Goal: Task Accomplishment & Management: Complete application form

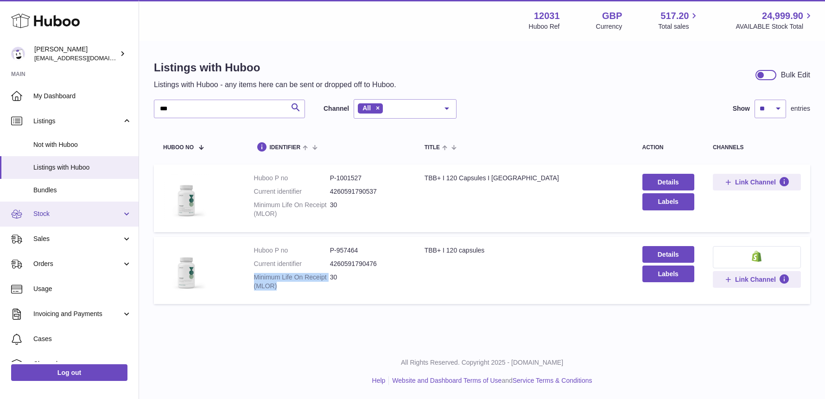
click at [54, 216] on span "Stock" at bounding box center [77, 213] width 88 height 9
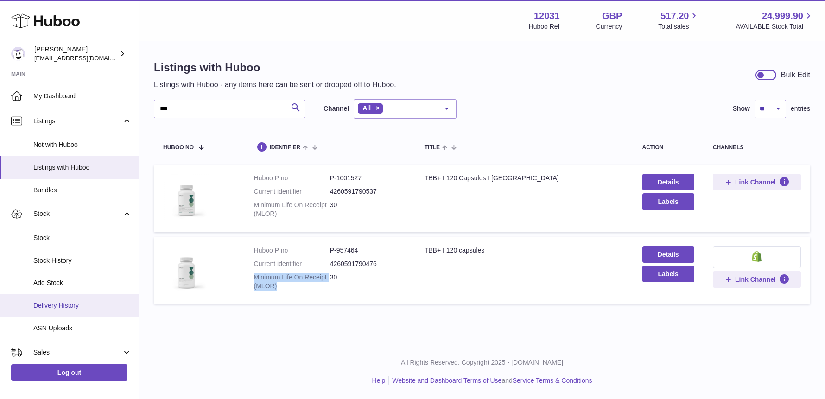
click at [57, 304] on span "Delivery History" at bounding box center [82, 305] width 98 height 9
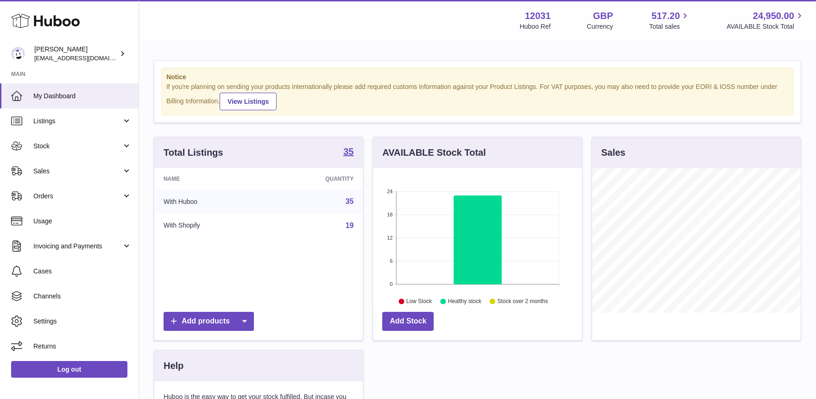
scroll to position [144, 209]
click at [56, 177] on link "Sales" at bounding box center [69, 170] width 139 height 25
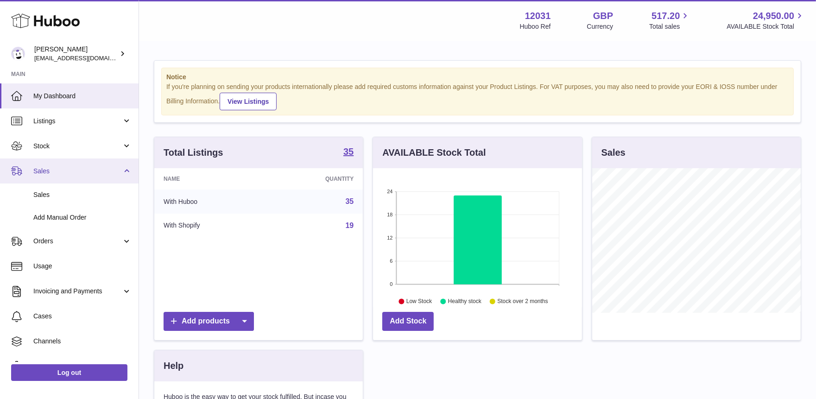
click at [61, 172] on span "Sales" at bounding box center [77, 171] width 88 height 9
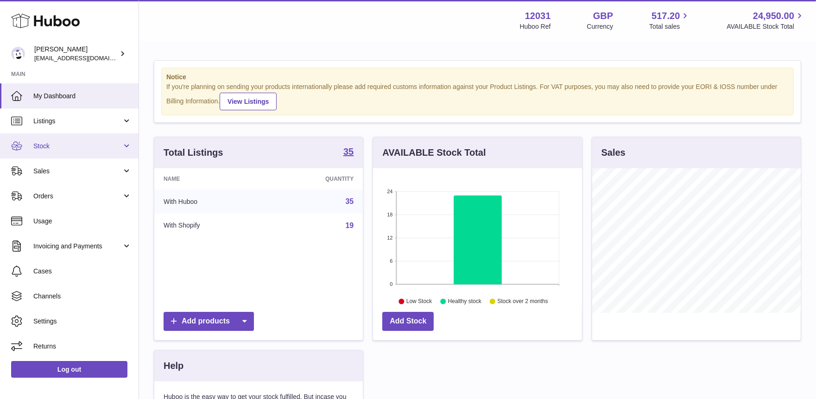
click at [58, 148] on span "Stock" at bounding box center [77, 146] width 88 height 9
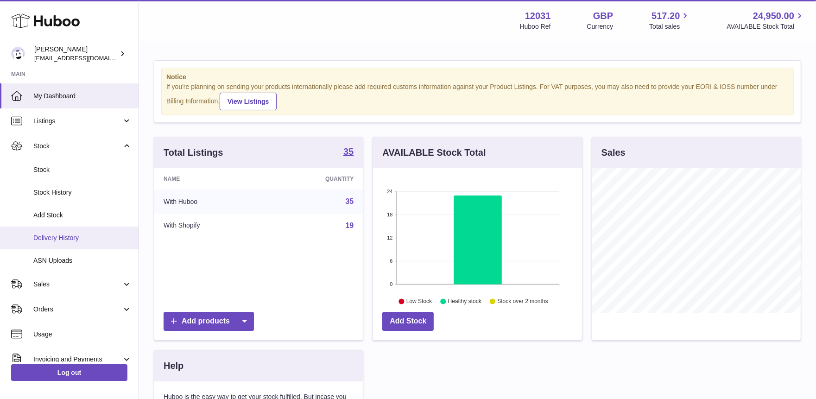
click at [58, 234] on span "Delivery History" at bounding box center [82, 238] width 98 height 9
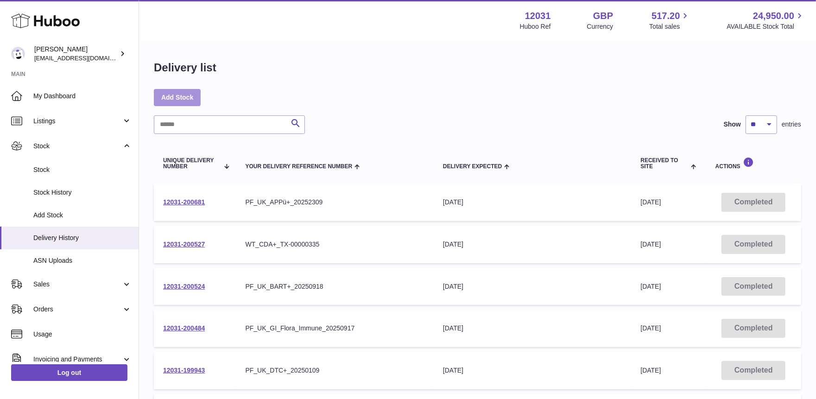
click at [190, 103] on link "Add Stock" at bounding box center [177, 97] width 47 height 17
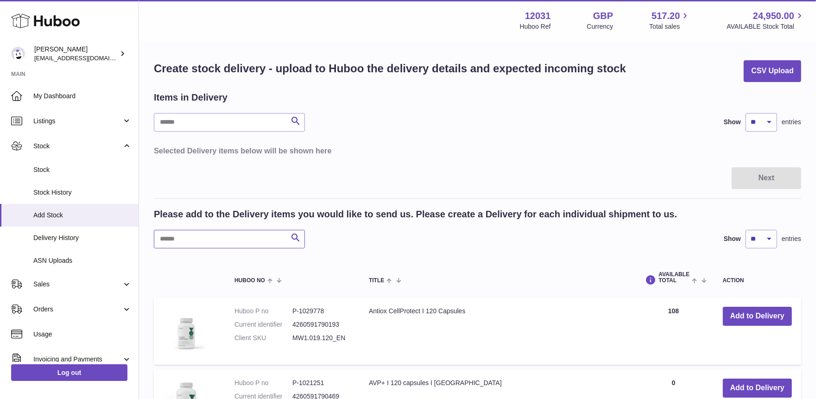
click at [236, 240] on input "text" at bounding box center [229, 239] width 151 height 19
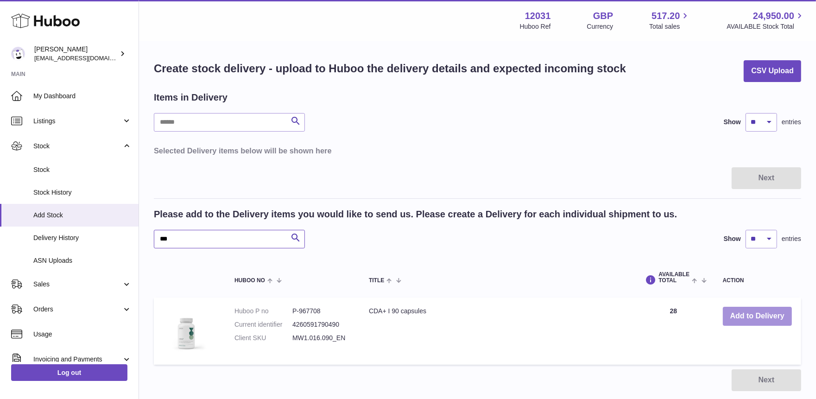
type input "***"
click at [753, 324] on button "Add to Delivery" at bounding box center [757, 316] width 69 height 19
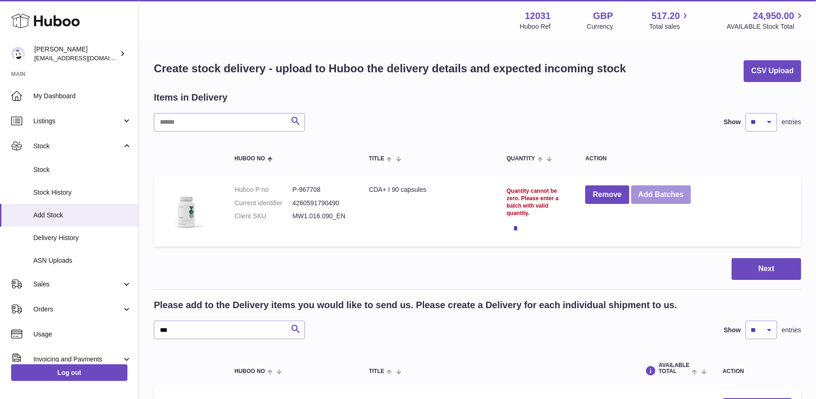
click at [654, 194] on button "Add Batches" at bounding box center [661, 194] width 60 height 19
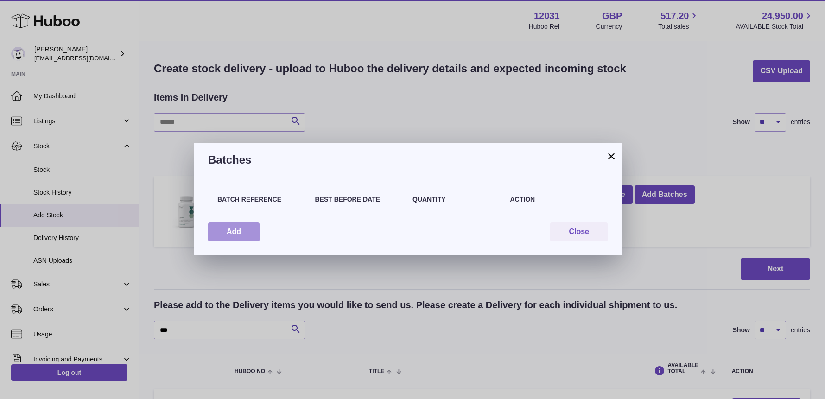
click at [240, 227] on button "Add" at bounding box center [233, 231] width 51 height 19
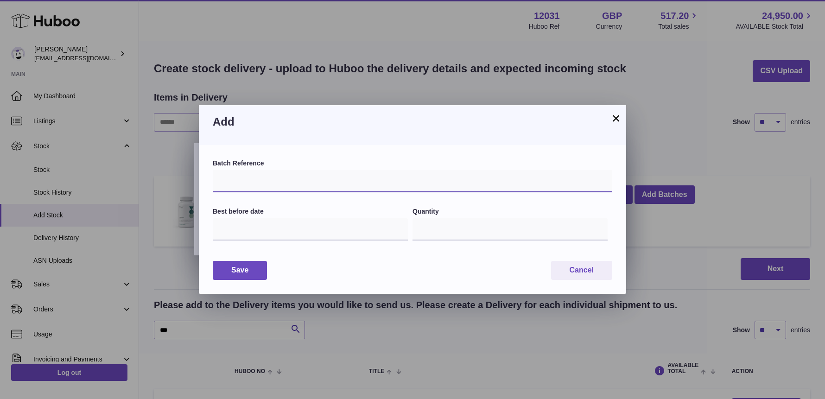
click at [266, 182] on input "text" at bounding box center [412, 181] width 399 height 22
type input "*********"
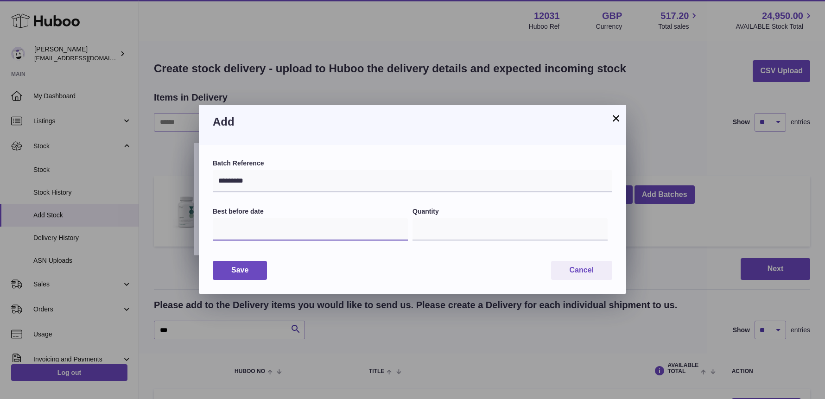
click at [252, 236] on input "text" at bounding box center [310, 229] width 195 height 22
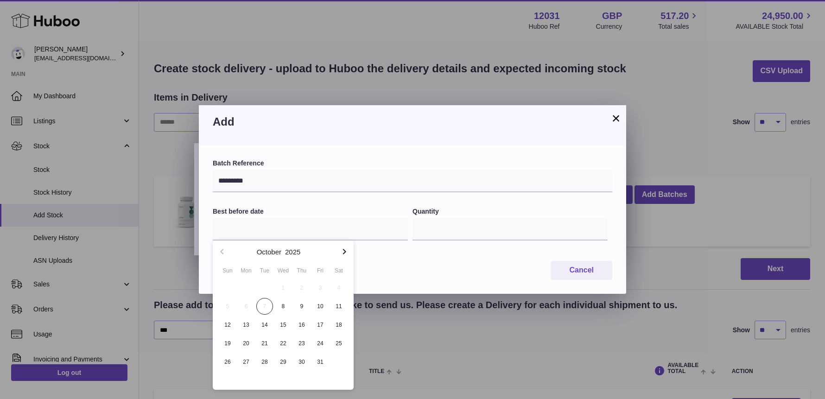
click at [341, 251] on icon "button" at bounding box center [344, 251] width 11 height 11
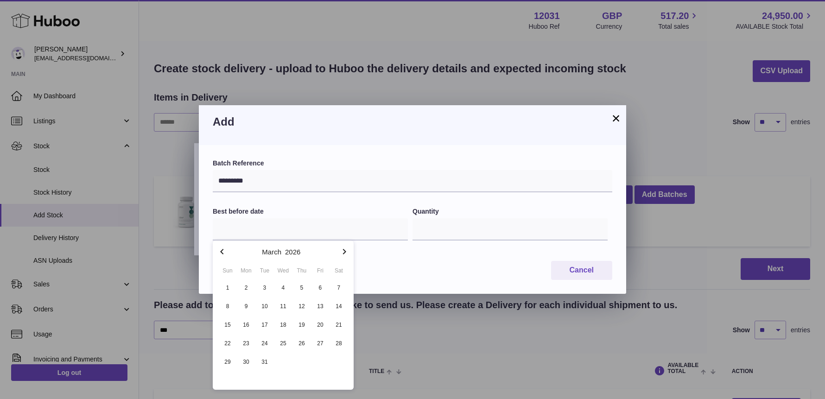
click at [341, 251] on icon "button" at bounding box center [344, 251] width 11 height 11
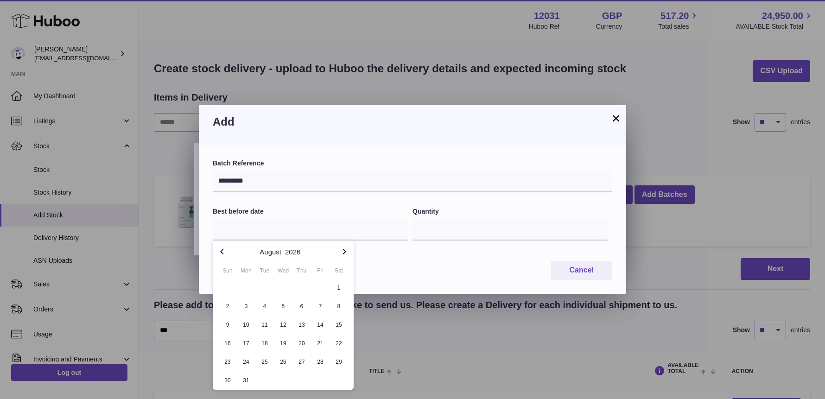
click at [341, 251] on icon "button" at bounding box center [344, 251] width 11 height 11
click at [340, 253] on icon "button" at bounding box center [344, 251] width 11 height 11
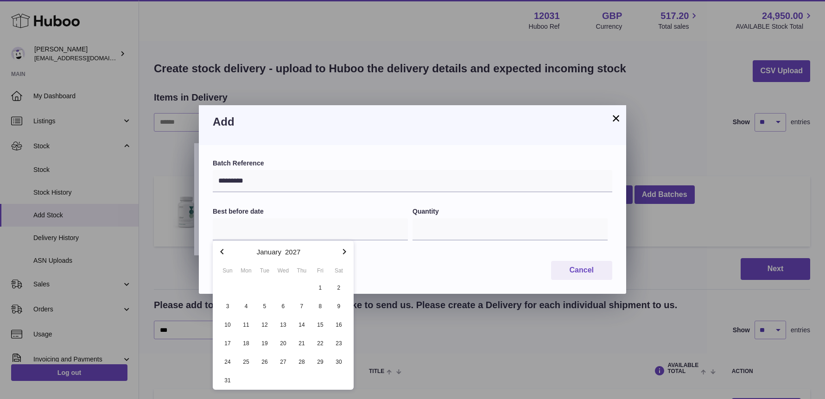
click at [340, 253] on icon "button" at bounding box center [344, 251] width 11 height 11
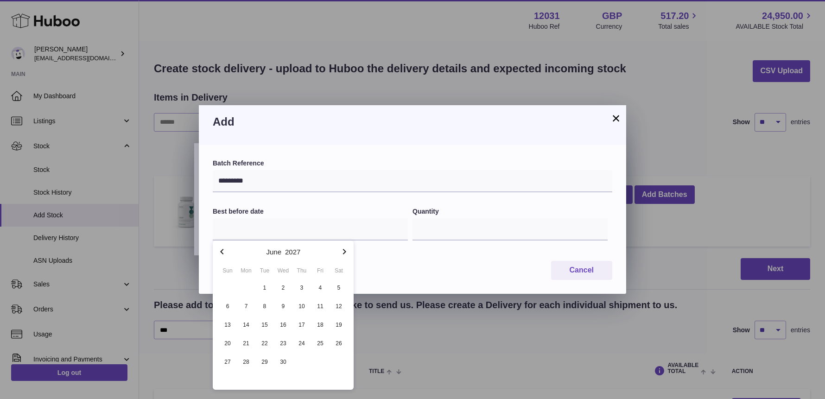
click at [340, 253] on icon "button" at bounding box center [344, 251] width 11 height 11
click at [233, 383] on span "31" at bounding box center [227, 380] width 17 height 17
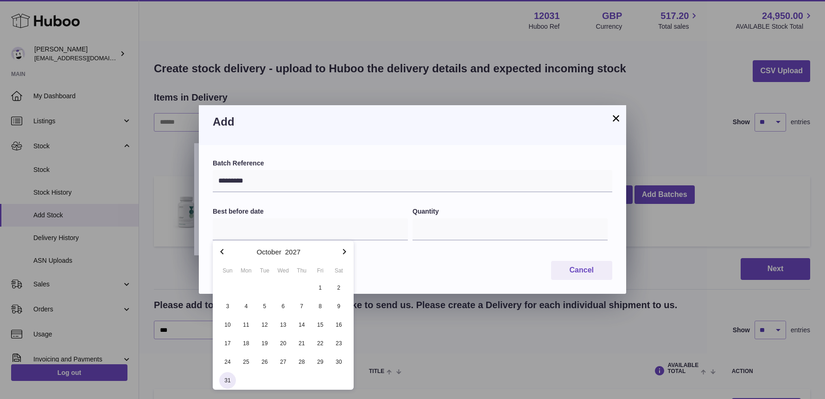
type input "**********"
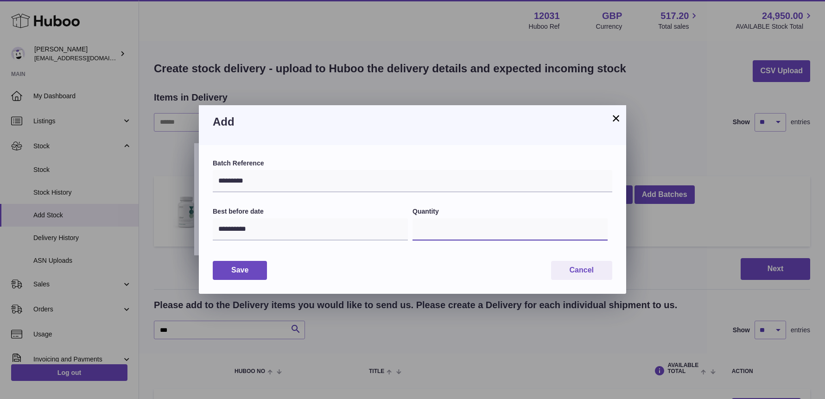
drag, startPoint x: 439, startPoint y: 233, endPoint x: 391, endPoint y: 233, distance: 48.2
click at [391, 233] on div "**********" at bounding box center [412, 229] width 399 height 44
type input "**"
click at [241, 268] on button "Save" at bounding box center [240, 270] width 54 height 19
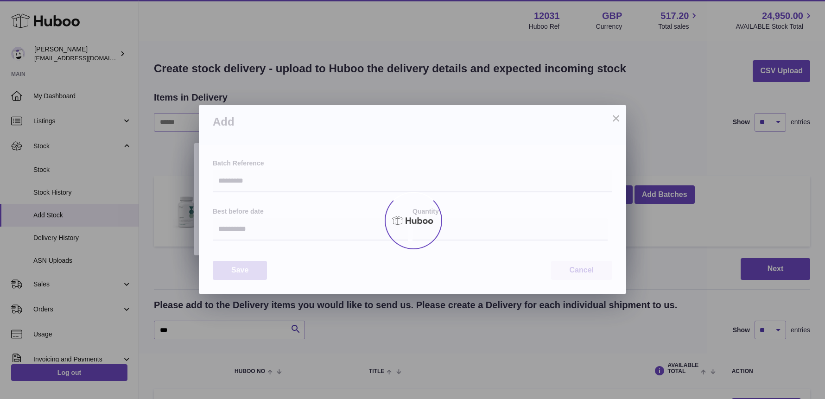
type input "**"
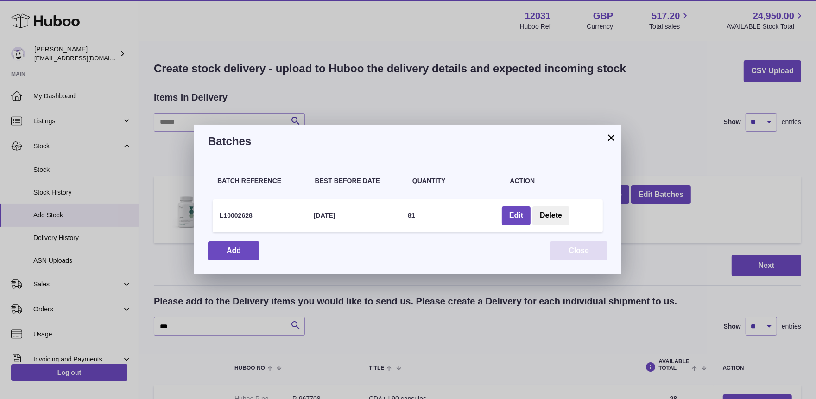
click at [592, 255] on button "Close" at bounding box center [578, 250] width 57 height 19
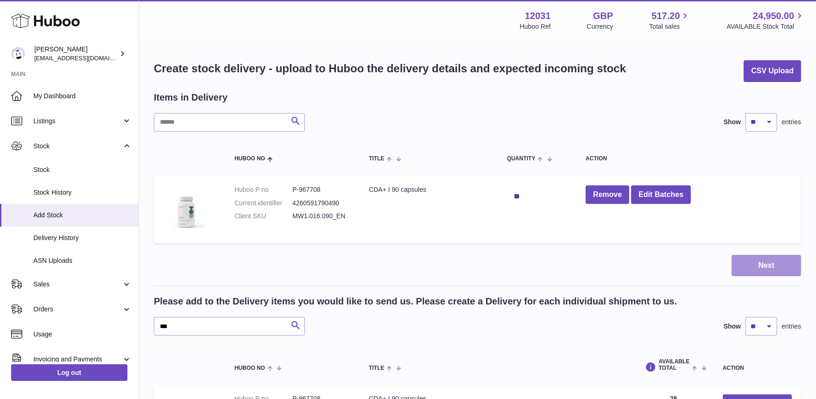
click at [746, 266] on button "Next" at bounding box center [766, 266] width 69 height 22
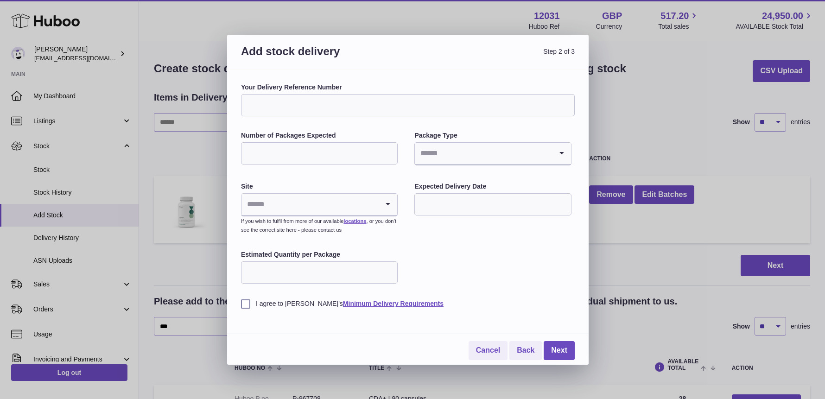
click at [286, 101] on input "Your Delivery Reference Number" at bounding box center [408, 105] width 334 height 22
type input "**********"
click at [268, 157] on input "Number of Packages Expected" at bounding box center [319, 153] width 157 height 22
type input "*"
click at [436, 157] on input "Search for option" at bounding box center [483, 153] width 137 height 21
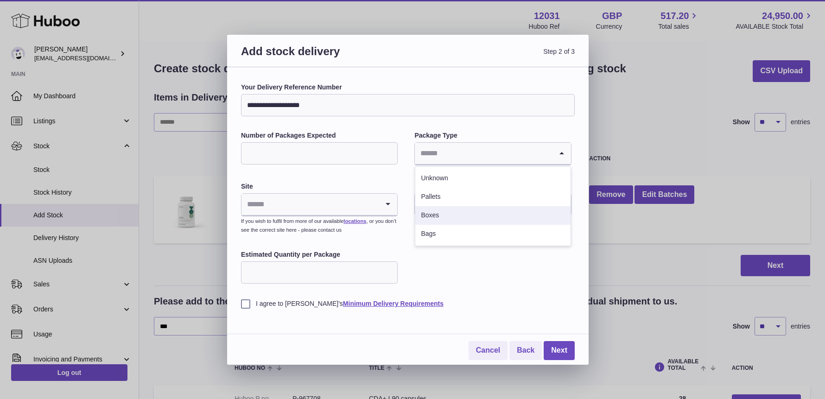
click at [430, 212] on li "Boxes" at bounding box center [492, 215] width 155 height 19
click at [294, 206] on input "Search for option" at bounding box center [309, 204] width 137 height 21
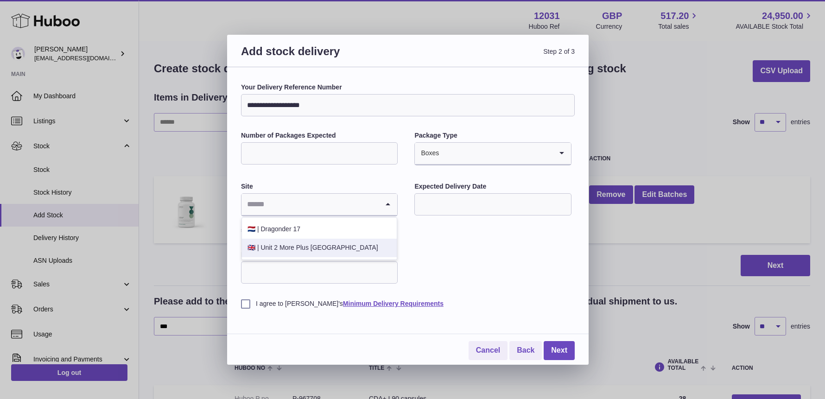
click at [286, 241] on li "🇬🇧 | Unit 2 More Plus Central Park" at bounding box center [319, 248] width 155 height 19
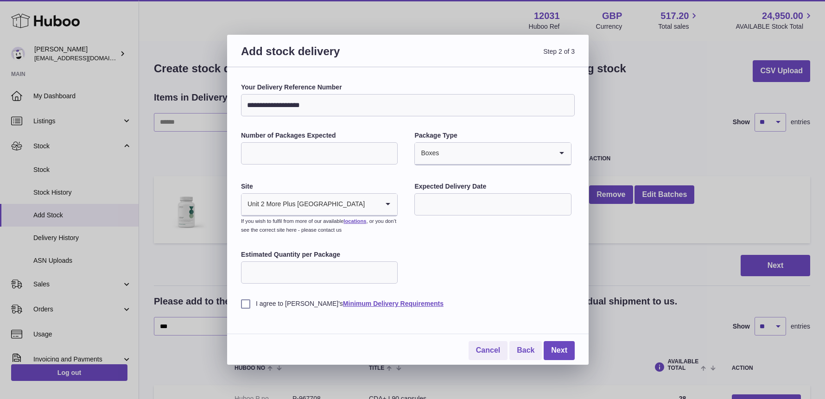
click at [430, 207] on input "text" at bounding box center [492, 204] width 157 height 22
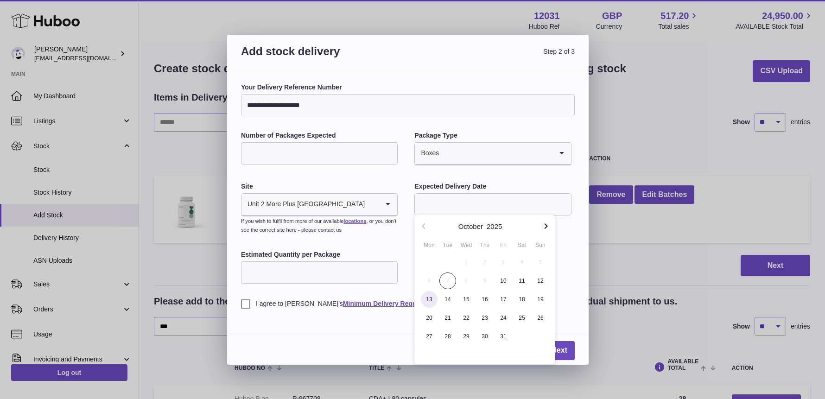
click at [430, 301] on span "13" at bounding box center [429, 299] width 17 height 17
type input "**********"
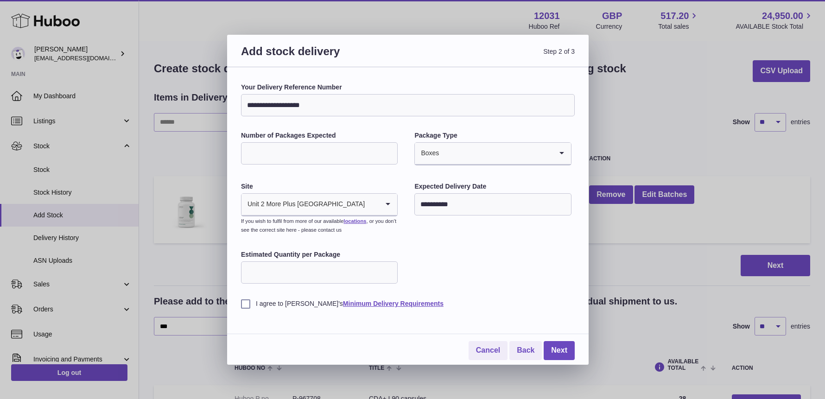
click at [273, 271] on input "Estimated Quantity per Package" at bounding box center [319, 272] width 157 height 22
type input "**"
click at [246, 299] on label "I agree to Huboo's Minimum Delivery Requirements" at bounding box center [408, 303] width 334 height 9
click at [434, 206] on input "**********" at bounding box center [492, 204] width 157 height 22
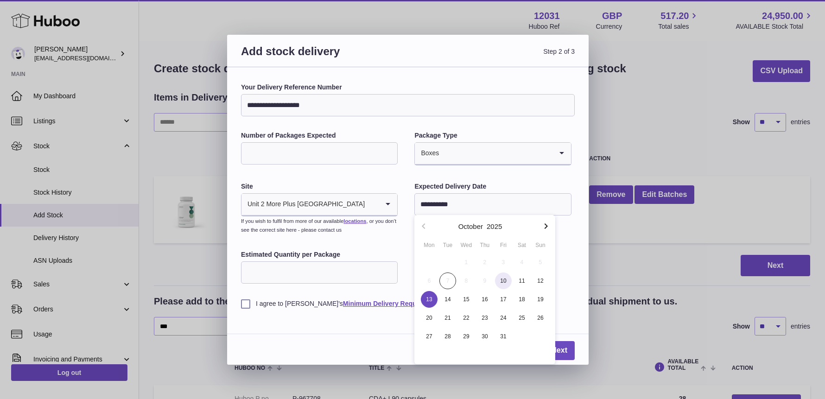
click at [502, 279] on span "10" at bounding box center [503, 280] width 17 height 17
type input "**********"
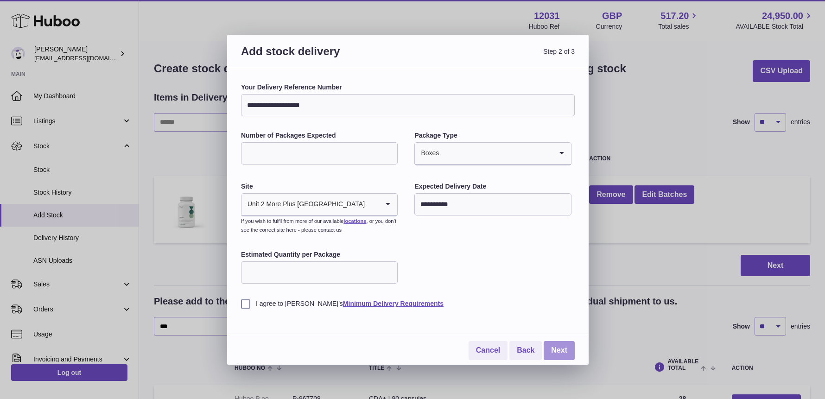
click at [556, 345] on link "Next" at bounding box center [558, 350] width 31 height 19
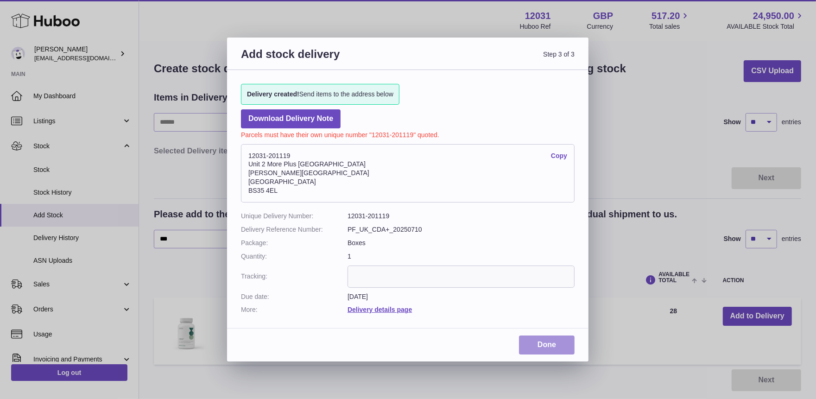
click at [532, 337] on link "Done" at bounding box center [547, 344] width 56 height 19
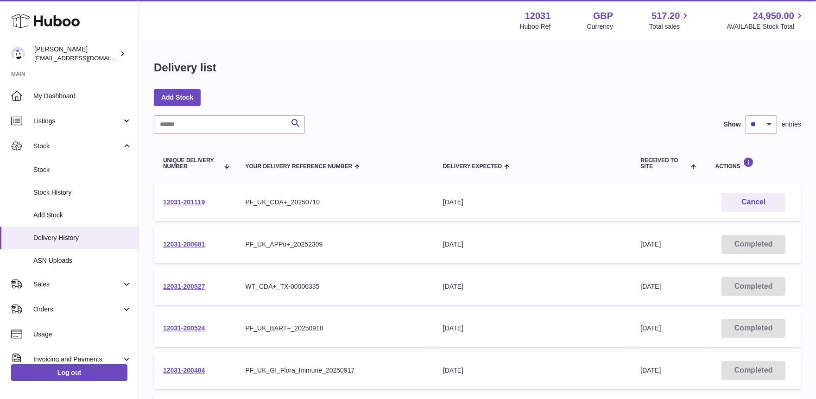
click at [200, 197] on td "12031-201119" at bounding box center [195, 202] width 82 height 38
click at [198, 201] on link "12031-201119" at bounding box center [184, 201] width 42 height 7
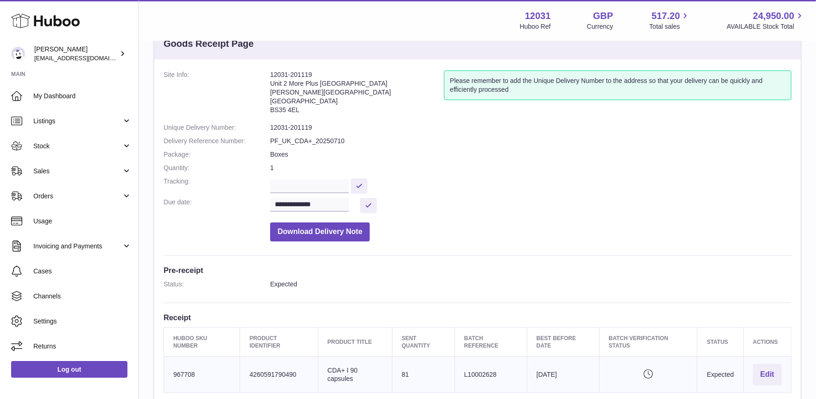
scroll to position [33, 0]
drag, startPoint x: 353, startPoint y: 377, endPoint x: 327, endPoint y: 366, distance: 28.0
click at [327, 366] on td "Product title CDA+ I 90 capsules" at bounding box center [355, 374] width 74 height 36
copy td "CDA+ I 90 capsules"
click at [54, 104] on link "My Dashboard" at bounding box center [69, 95] width 139 height 25
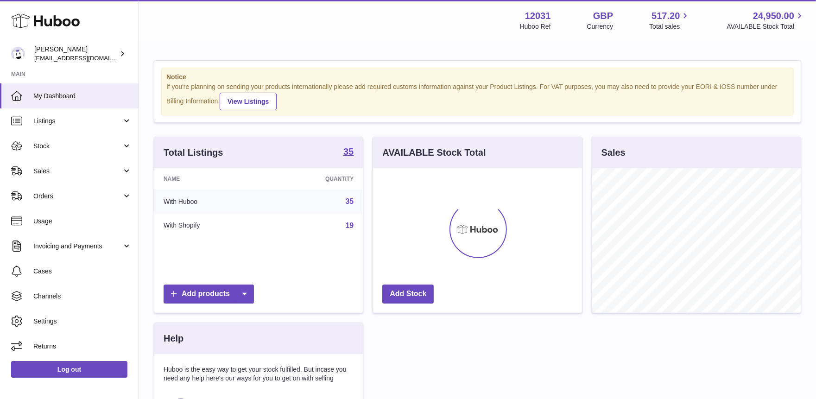
scroll to position [144, 209]
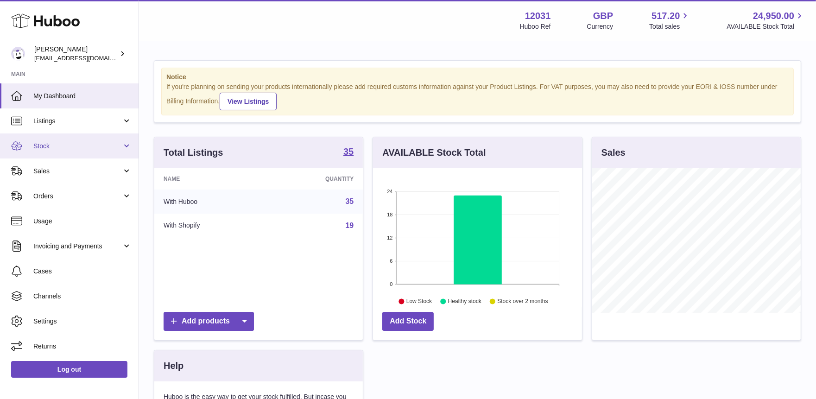
drag, startPoint x: 84, startPoint y: 141, endPoint x: 97, endPoint y: 141, distance: 13.0
click at [84, 142] on span "Stock" at bounding box center [77, 146] width 88 height 9
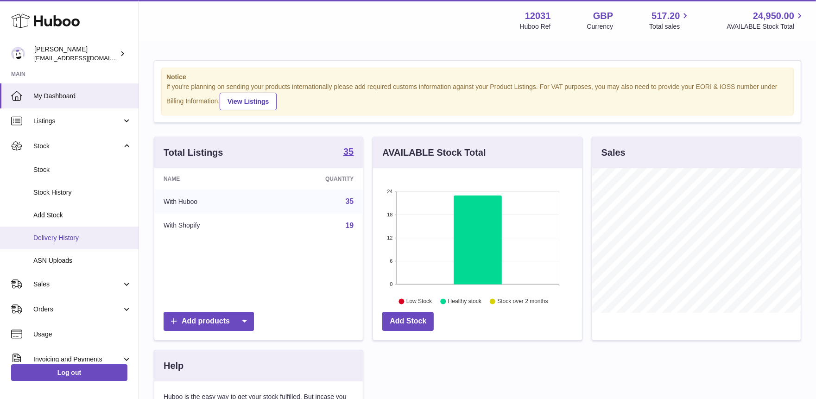
click at [71, 240] on span "Delivery History" at bounding box center [82, 238] width 98 height 9
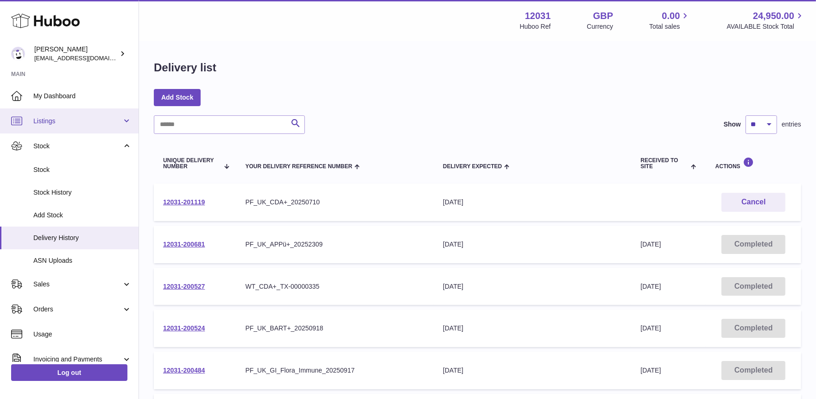
click at [51, 112] on link "Listings" at bounding box center [69, 120] width 139 height 25
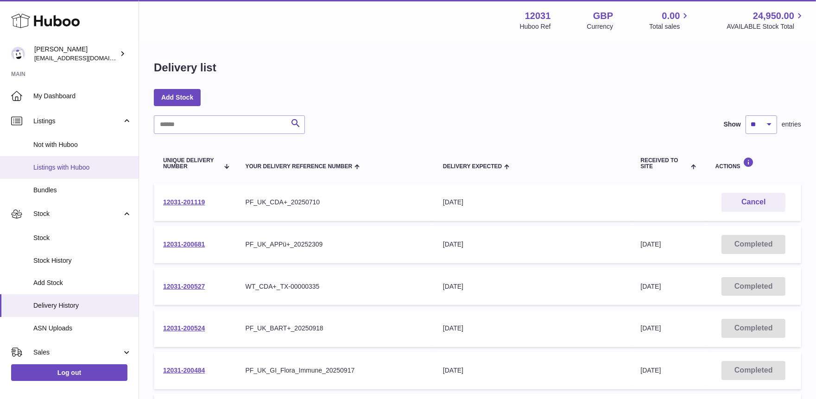
click at [49, 170] on span "Listings with Huboo" at bounding box center [82, 167] width 98 height 9
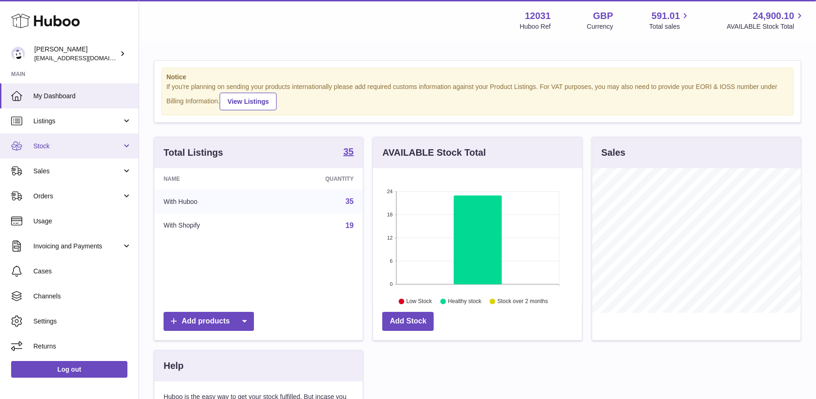
scroll to position [144, 209]
click at [54, 148] on span "Stock" at bounding box center [77, 146] width 88 height 9
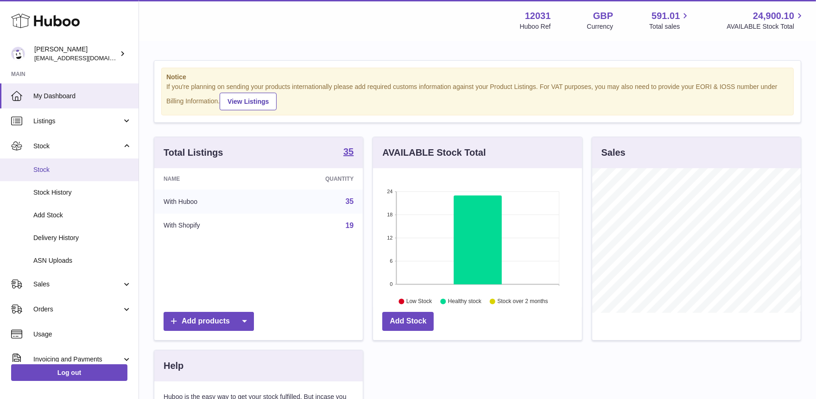
click at [50, 177] on link "Stock" at bounding box center [69, 169] width 139 height 23
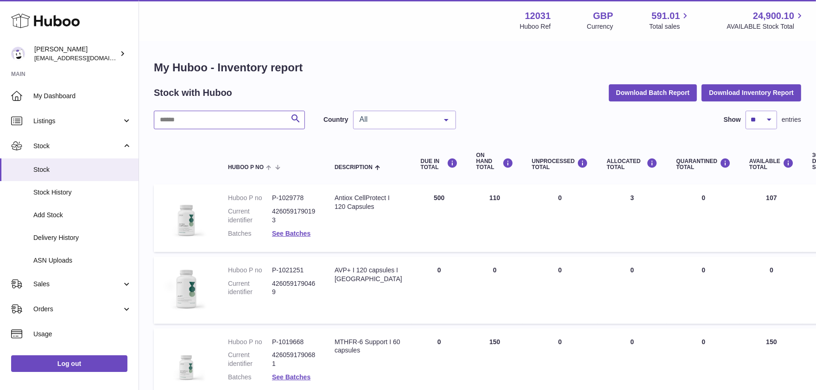
click at [201, 123] on input "text" at bounding box center [229, 120] width 151 height 19
type input "***"
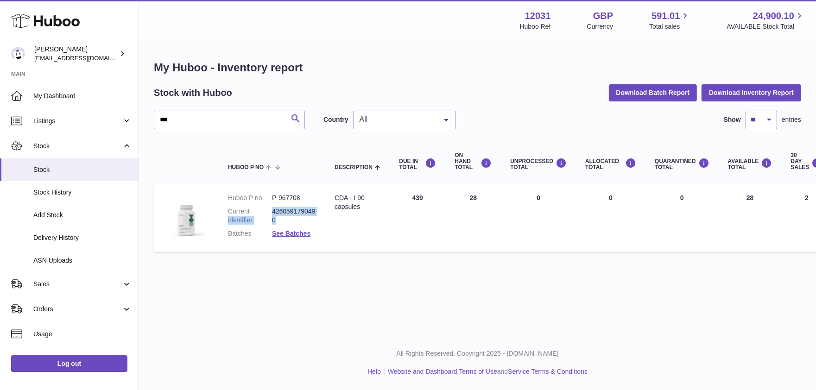
drag, startPoint x: 271, startPoint y: 211, endPoint x: 313, endPoint y: 216, distance: 43.0
click at [313, 216] on dl "Huboo P no P-967708 Current identifier 4260591790490 Batches See Batches" at bounding box center [272, 218] width 88 height 49
click at [45, 99] on span "My Dashboard" at bounding box center [82, 96] width 98 height 9
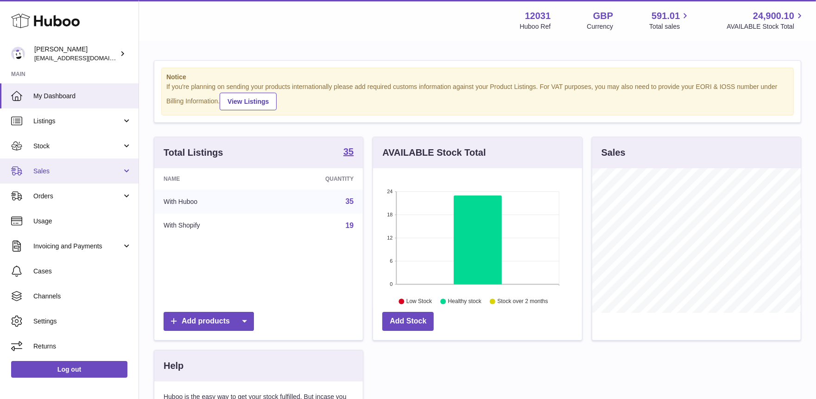
scroll to position [144, 209]
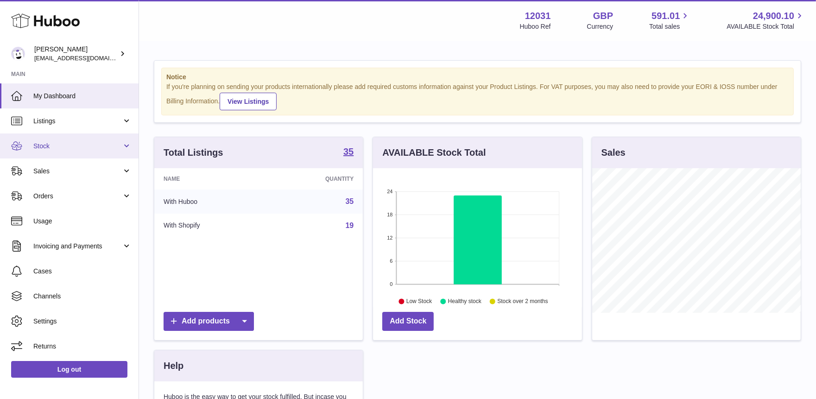
click at [50, 149] on span "Stock" at bounding box center [77, 146] width 88 height 9
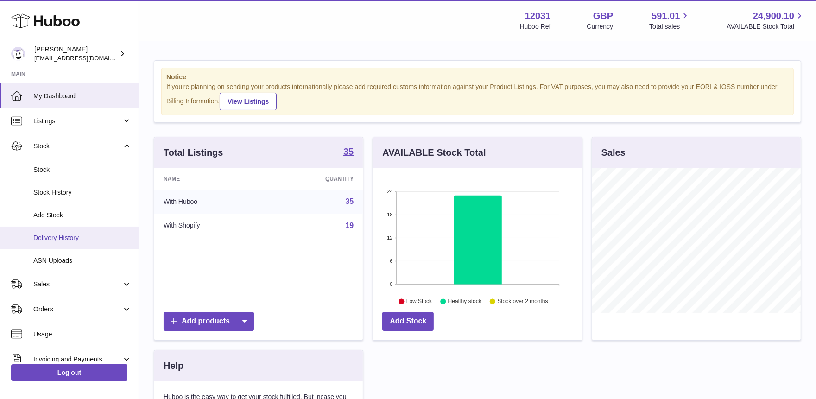
click at [46, 235] on span "Delivery History" at bounding box center [82, 238] width 98 height 9
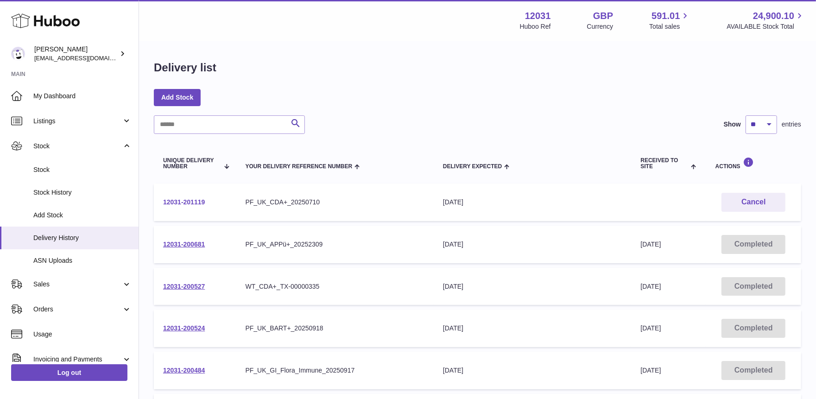
click at [188, 202] on link "12031-201119" at bounding box center [184, 201] width 42 height 7
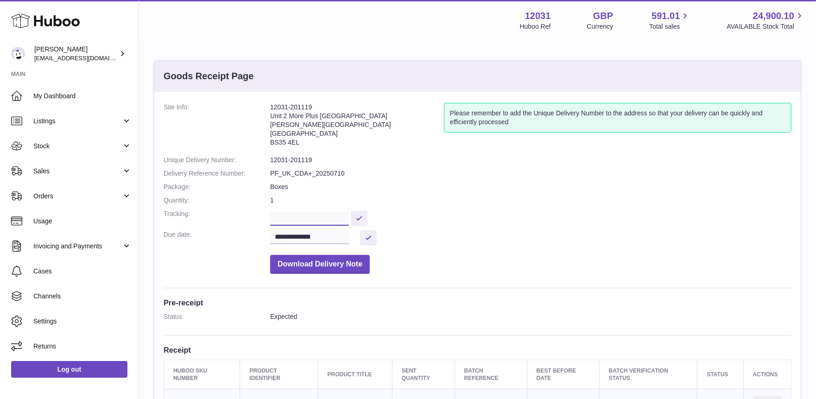
click at [300, 216] on input "text" at bounding box center [309, 219] width 79 height 14
paste input "**********"
click at [306, 219] on input "**********" at bounding box center [311, 219] width 82 height 14
type input "**********"
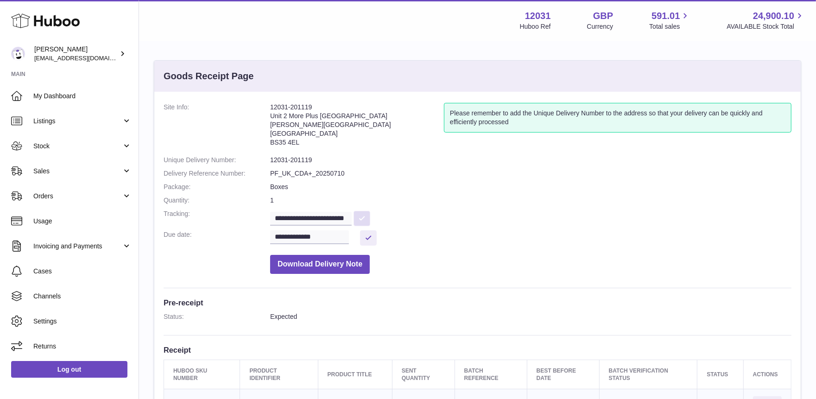
scroll to position [0, 0]
click at [365, 216] on button at bounding box center [362, 218] width 17 height 15
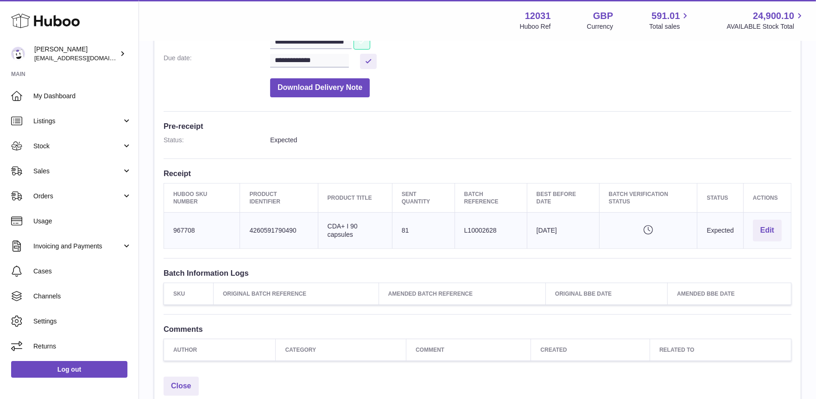
scroll to position [203, 0]
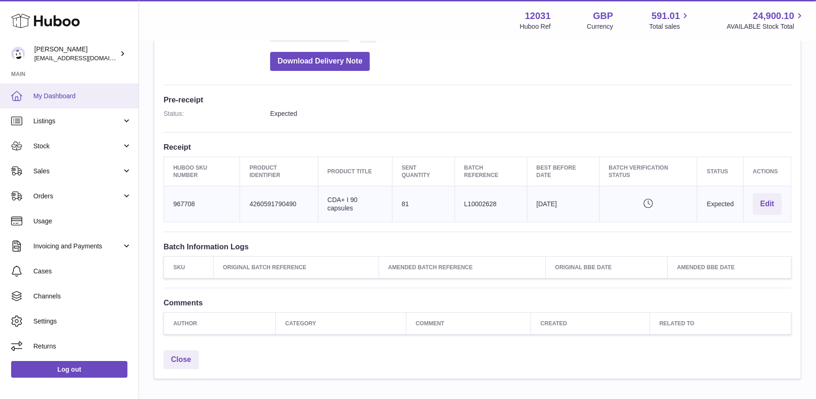
click at [66, 92] on span "My Dashboard" at bounding box center [82, 96] width 98 height 9
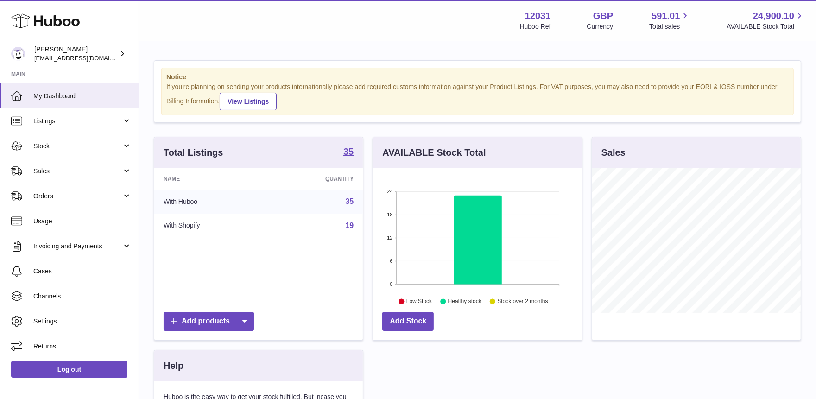
scroll to position [144, 209]
click at [37, 149] on span "Stock" at bounding box center [77, 146] width 88 height 9
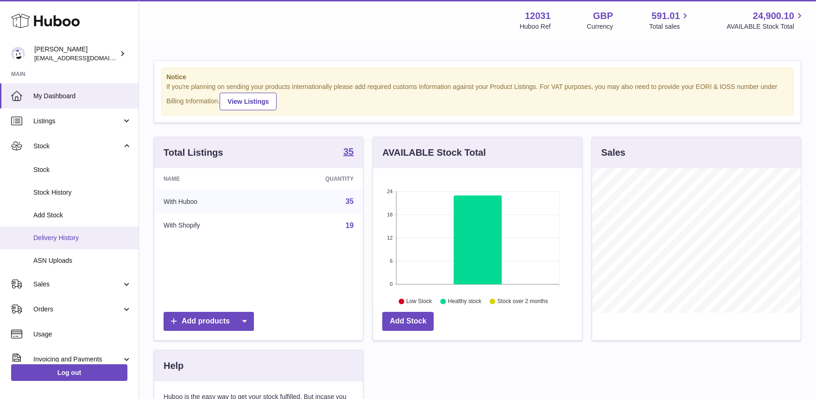
click at [57, 231] on link "Delivery History" at bounding box center [69, 238] width 139 height 23
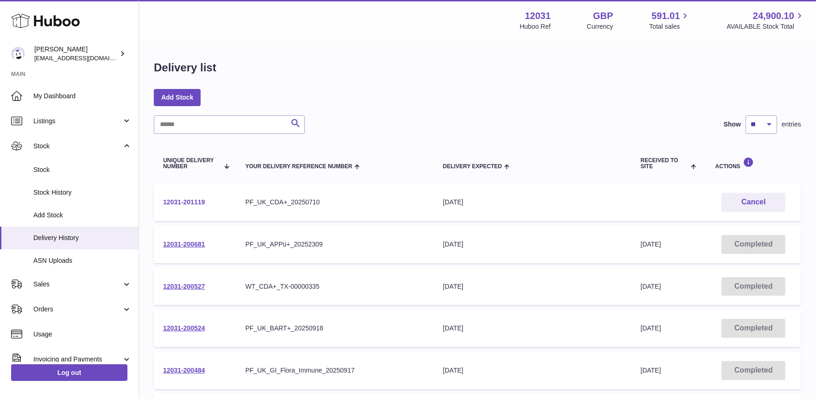
click at [197, 202] on link "12031-201119" at bounding box center [184, 201] width 42 height 7
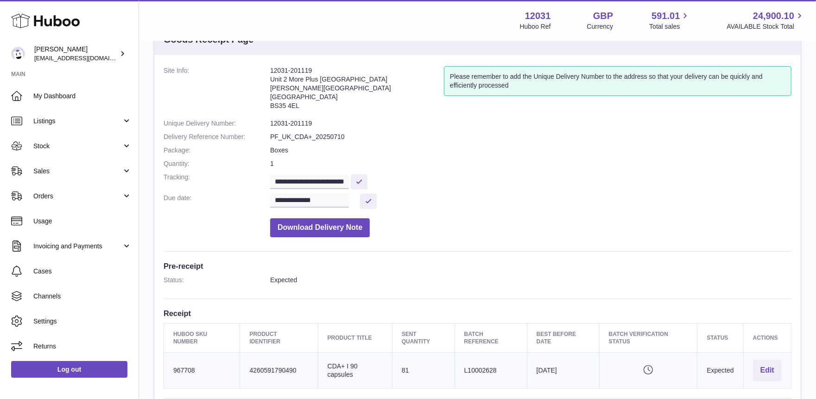
scroll to position [181, 0]
